Goal: Task Accomplishment & Management: Manage account settings

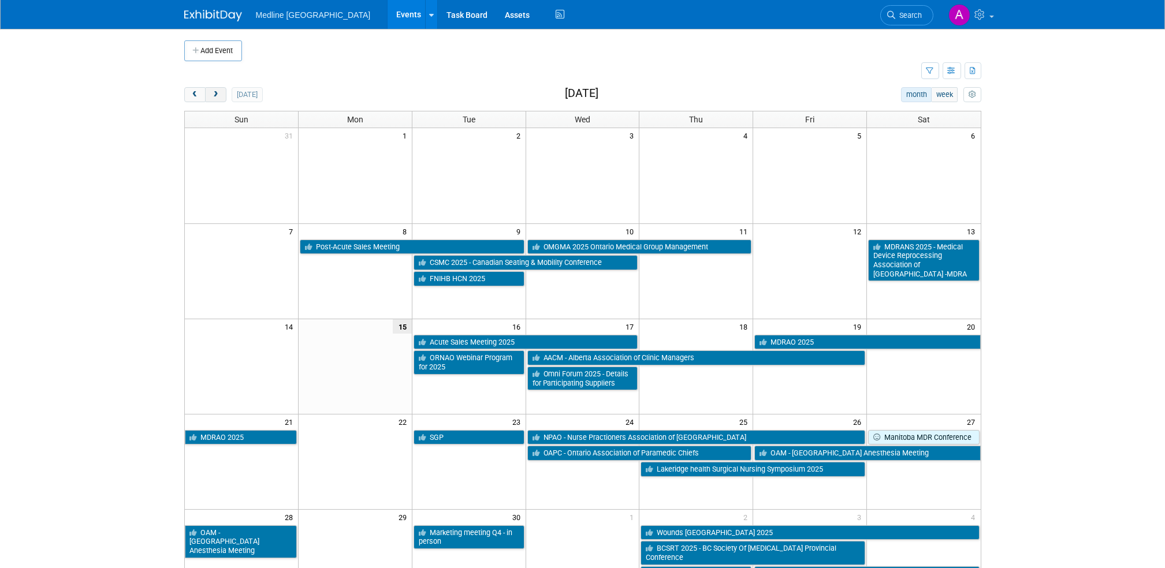
click at [218, 95] on span "next" at bounding box center [215, 95] width 9 height 8
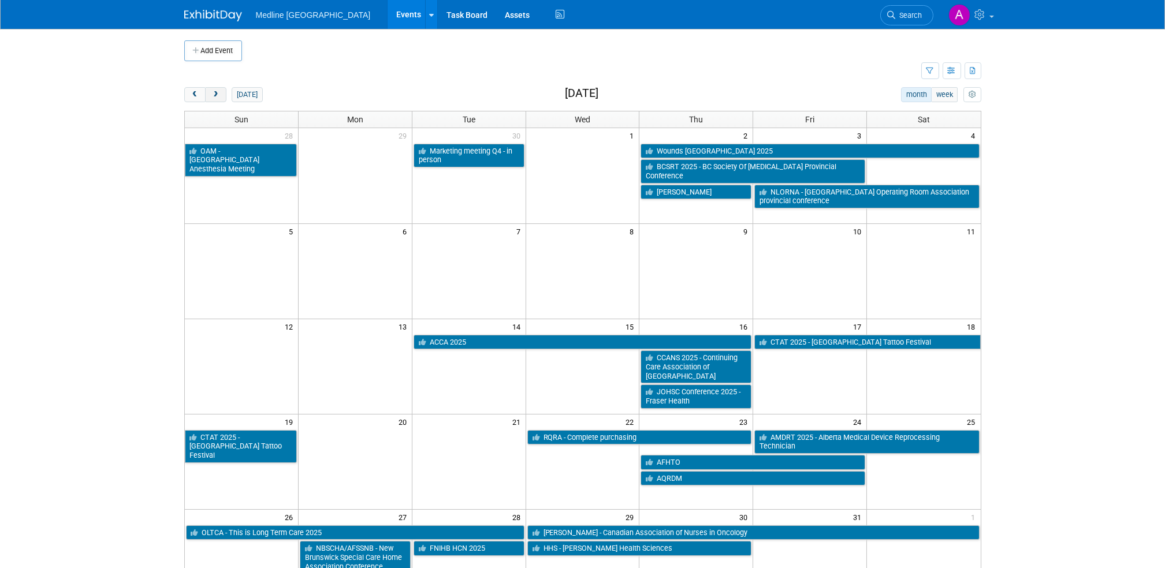
click at [218, 95] on span "next" at bounding box center [215, 95] width 9 height 8
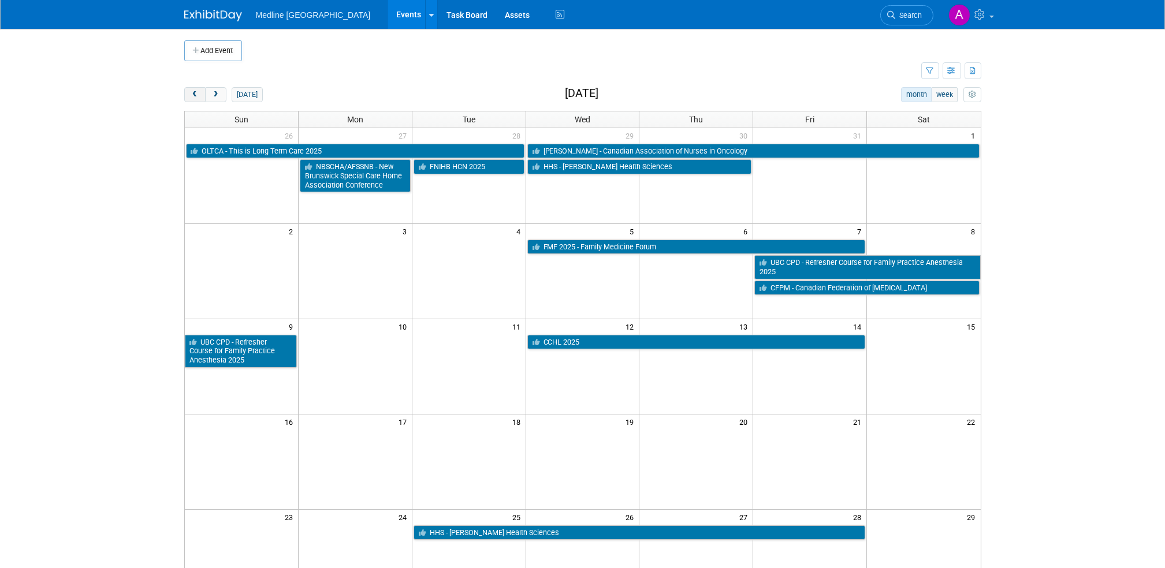
click at [193, 88] on button "prev" at bounding box center [194, 94] width 21 height 15
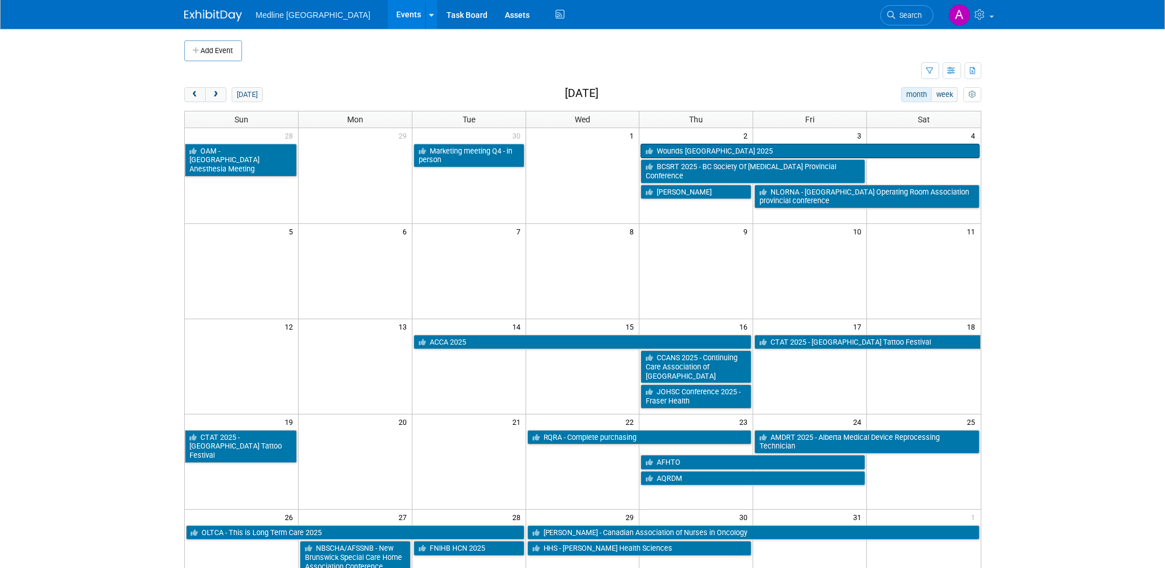
click at [691, 151] on link "Wounds [GEOGRAPHIC_DATA] 2025" at bounding box center [809, 151] width 338 height 15
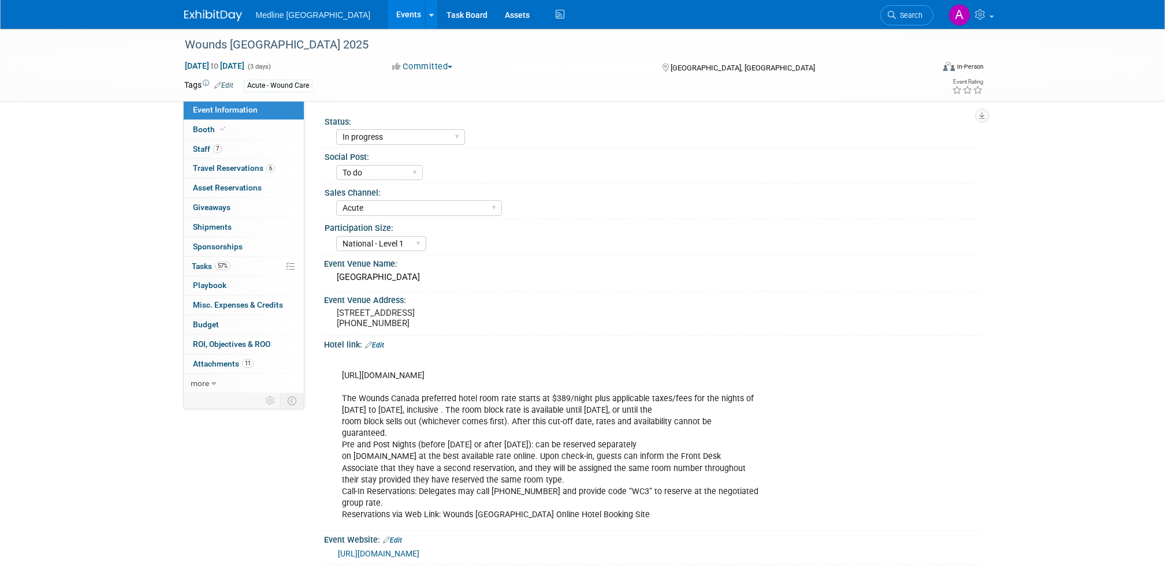
select select "In progress"
select select "To do"
select select "Acute"
select select "National - Level 1"
click at [205, 144] on span "Staff 7" at bounding box center [207, 148] width 29 height 9
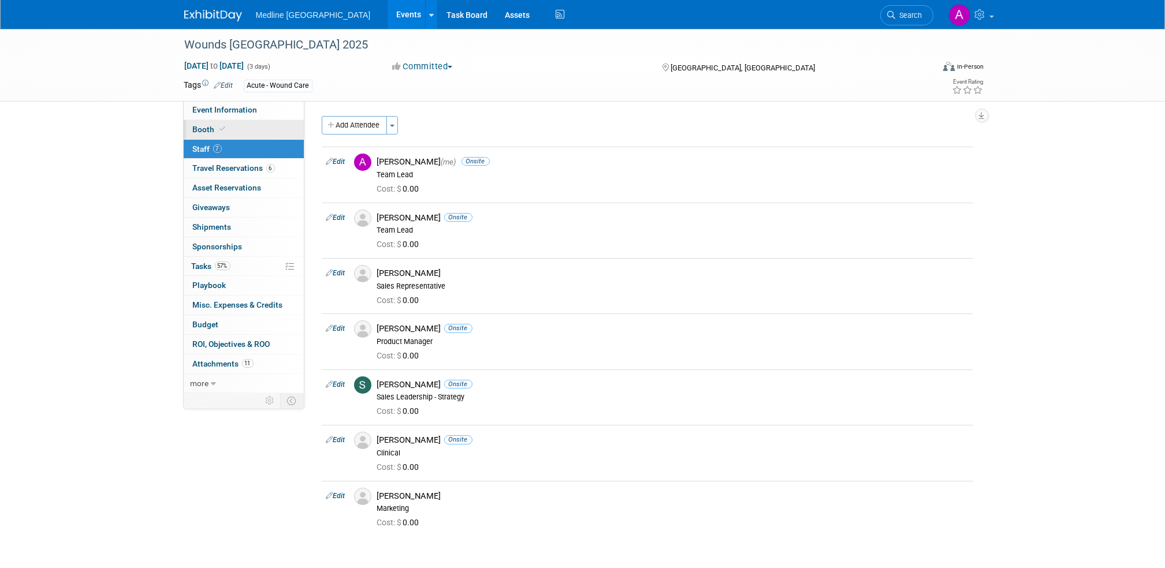
click at [202, 130] on span "Booth" at bounding box center [210, 129] width 35 height 9
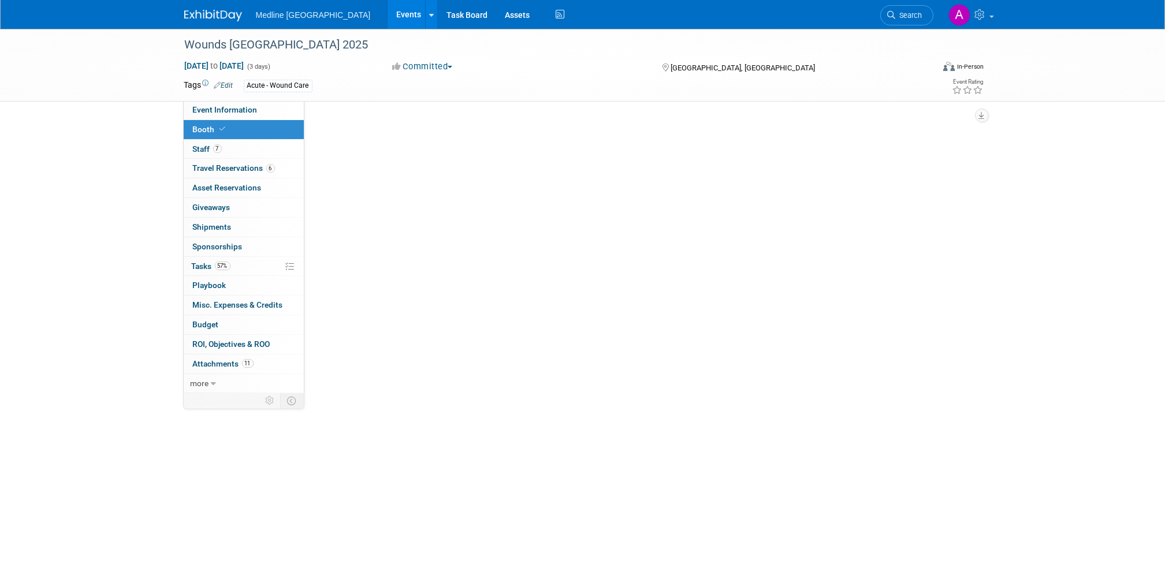
select select "3"
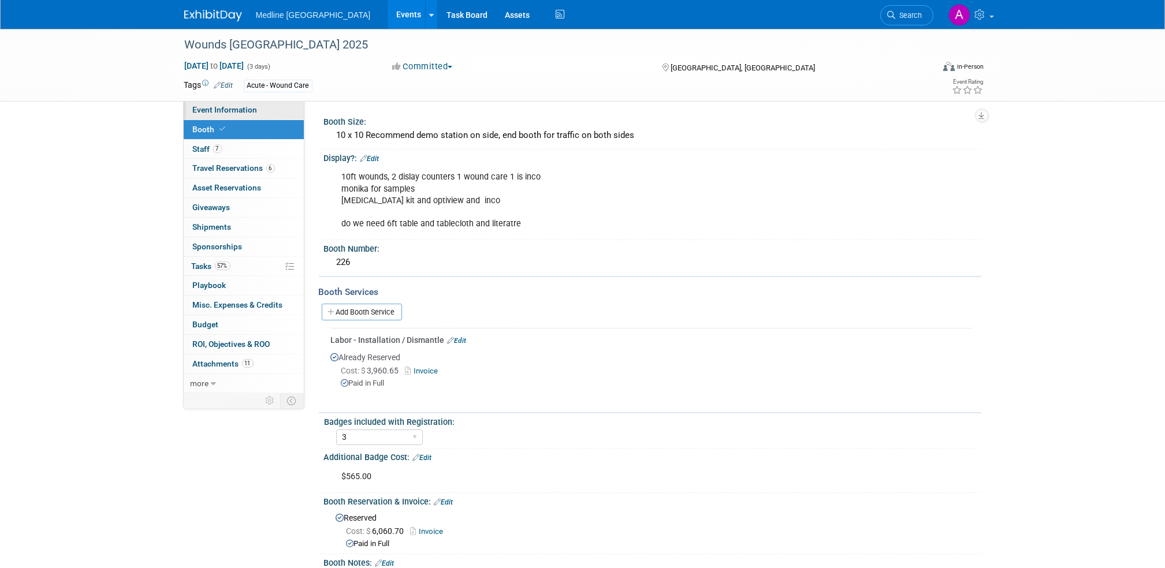
click at [229, 105] on span "Event Information" at bounding box center [225, 109] width 65 height 9
select select "In progress"
select select "To do"
select select "Acute"
select select "National - Level 1"
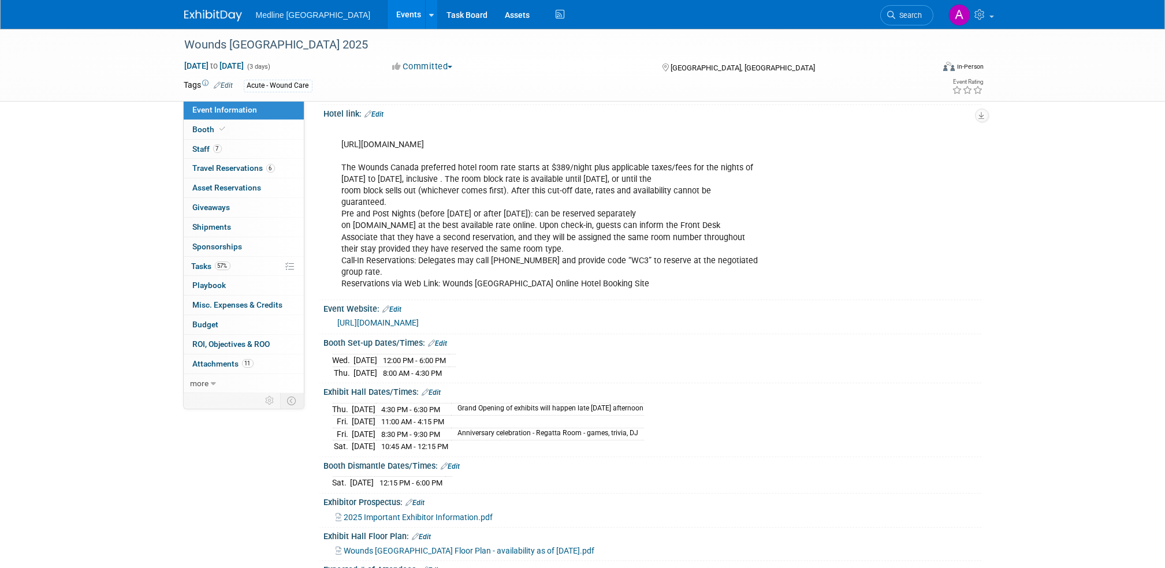
scroll to position [462, 0]
